Goal: Check status: Check status

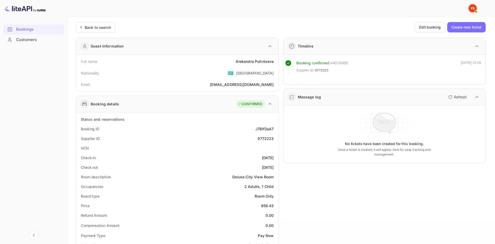
click at [106, 34] on div "Back to search Edit booking Create new ticket Guest information Full name [PERS…" at bounding box center [281, 222] width 410 height 401
click at [106, 31] on div "Back to search" at bounding box center [96, 27] width 40 height 10
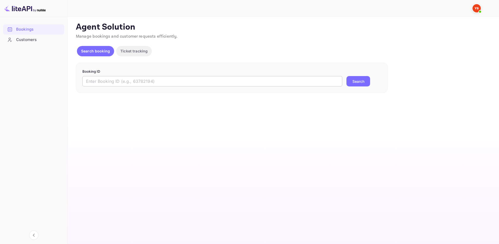
click at [122, 80] on input "text" at bounding box center [212, 81] width 260 height 10
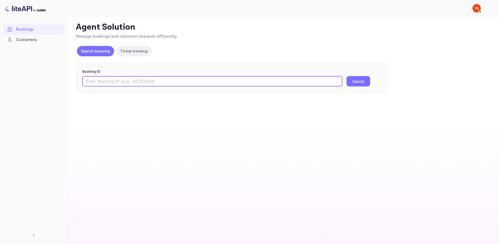
paste input "8292250"
type input "8292250"
click at [362, 83] on button "Search" at bounding box center [359, 81] width 24 height 10
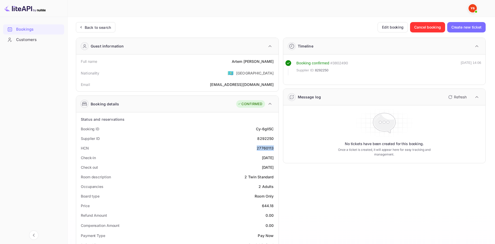
drag, startPoint x: 275, startPoint y: 147, endPoint x: 254, endPoint y: 146, distance: 21.1
click at [254, 146] on div "HCN 27760113" at bounding box center [177, 149] width 198 height 10
copy div "27760113"
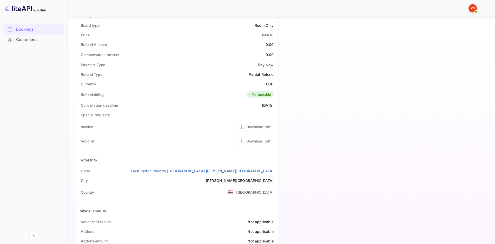
scroll to position [185, 0]
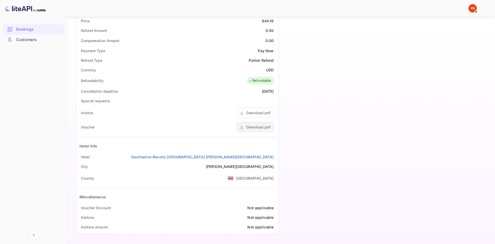
click at [257, 128] on div "Download pdf" at bounding box center [258, 127] width 24 height 5
drag, startPoint x: 199, startPoint y: 155, endPoint x: 276, endPoint y: 157, distance: 77.5
click at [276, 157] on div "Hotel Destination Resorts [GEOGRAPHIC_DATA][PERSON_NAME]" at bounding box center [177, 157] width 198 height 10
copy link "Destination Resorts [GEOGRAPHIC_DATA] [PERSON_NAME][GEOGRAPHIC_DATA]"
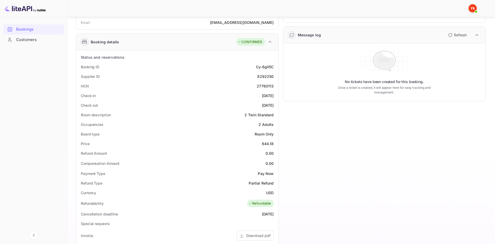
scroll to position [55, 0]
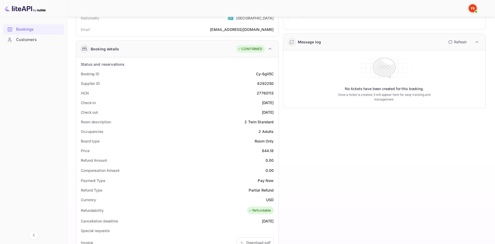
drag, startPoint x: 373, startPoint y: 152, endPoint x: 353, endPoint y: 144, distance: 21.6
click at [371, 151] on div "Timeline Booking confirmed # 3802490 Supplier ID: 8292250 [DATE] 14:06 Message …" at bounding box center [382, 173] width 207 height 390
click at [213, 109] on div "Check out [DATE]" at bounding box center [177, 113] width 198 height 10
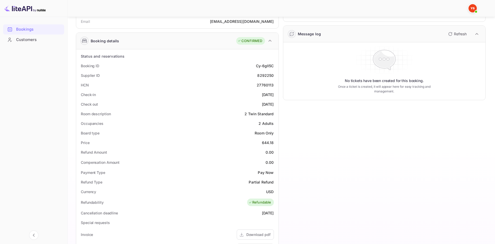
scroll to position [81, 0]
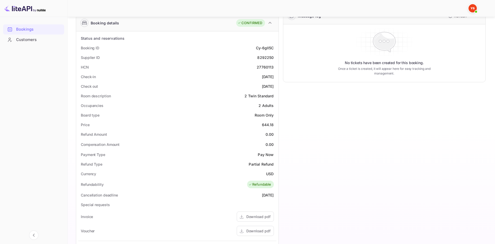
click at [323, 134] on div "Timeline Booking confirmed # 3802490 Supplier ID: 8292250 [DATE] 14:06 Message …" at bounding box center [382, 147] width 207 height 390
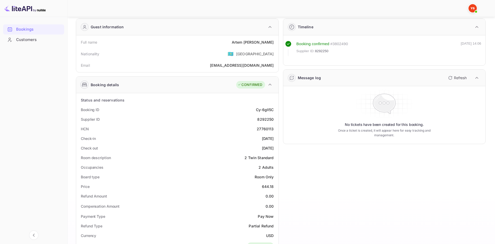
scroll to position [3, 0]
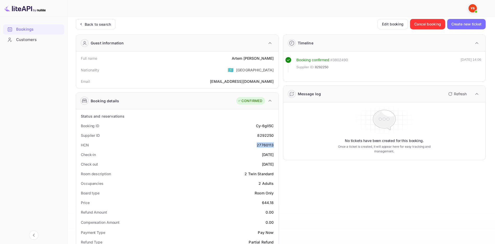
drag, startPoint x: 256, startPoint y: 147, endPoint x: 277, endPoint y: 147, distance: 20.8
copy div "27760113"
